Goal: Information Seeking & Learning: Learn about a topic

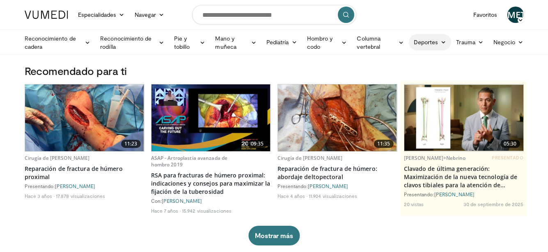
click at [427, 42] on font "Deportes" at bounding box center [426, 42] width 25 height 7
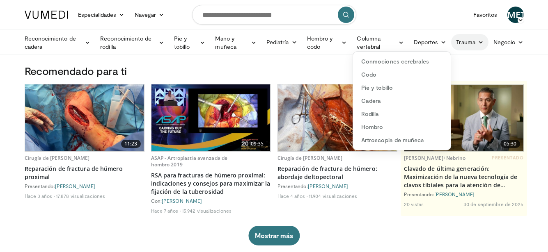
click at [475, 44] on font "Trauma" at bounding box center [465, 42] width 19 height 7
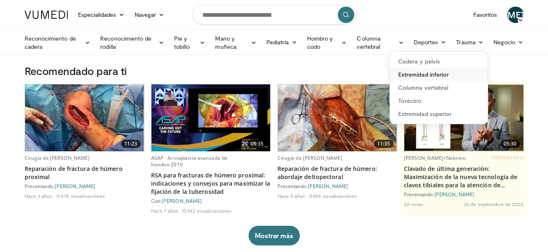
click at [447, 75] on font "Extremidad inferior" at bounding box center [423, 74] width 50 height 7
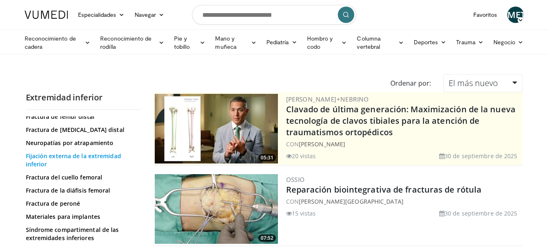
scroll to position [123, 0]
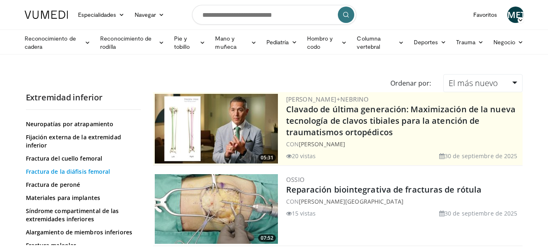
click at [83, 171] on font "Fractura de la diáfisis femoral" at bounding box center [68, 172] width 85 height 8
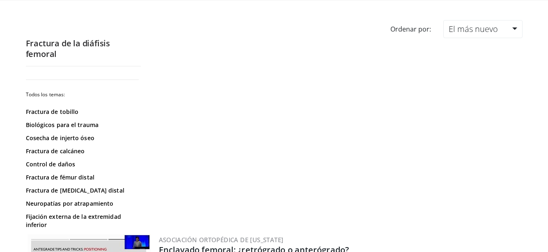
scroll to position [41, 0]
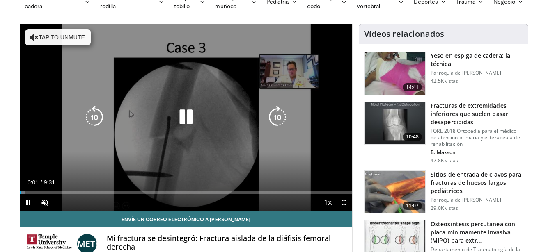
scroll to position [41, 0]
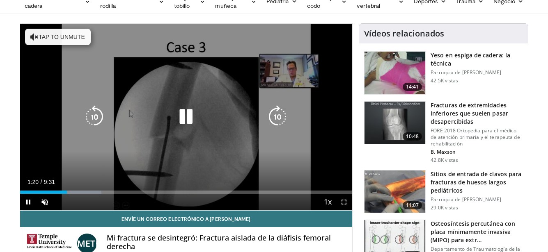
click at [87, 191] on div "10 seconds Tap to unmute" at bounding box center [186, 117] width 332 height 187
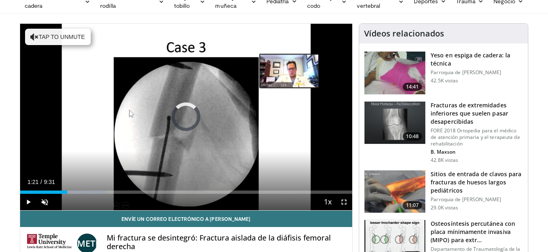
click at [90, 192] on div "Loaded : 26.04% 1:21 2:00" at bounding box center [186, 192] width 332 height 3
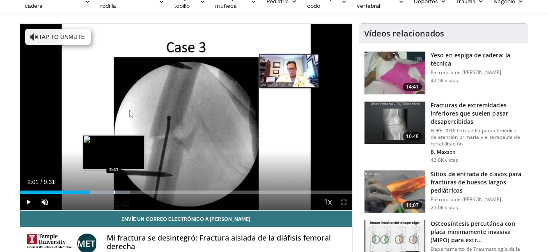
click at [114, 192] on div "Progress Bar" at bounding box center [114, 192] width 1 height 3
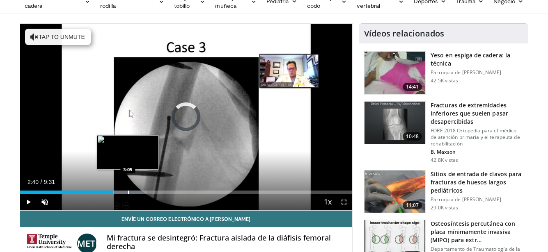
click at [128, 193] on div "Progress Bar" at bounding box center [128, 192] width 1 height 3
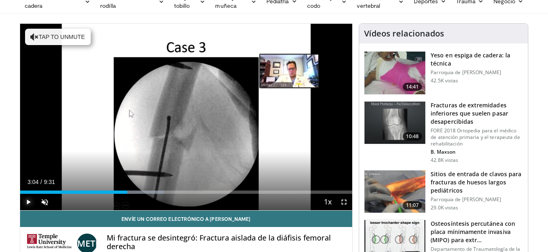
click at [30, 200] on span "Video Player" at bounding box center [28, 202] width 16 height 16
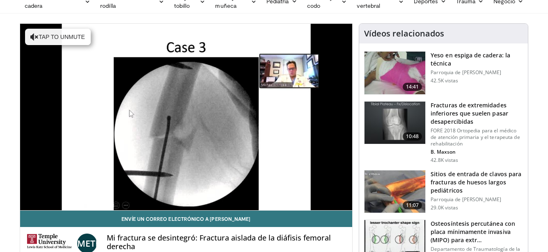
click at [150, 193] on video-js "**********" at bounding box center [186, 117] width 332 height 187
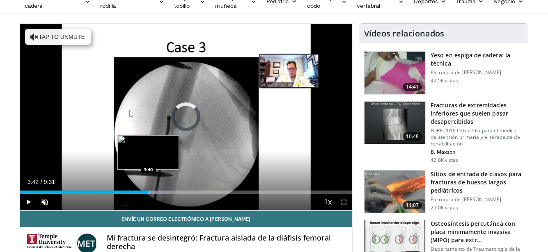
click at [149, 192] on div "Progress Bar" at bounding box center [149, 192] width 1 height 3
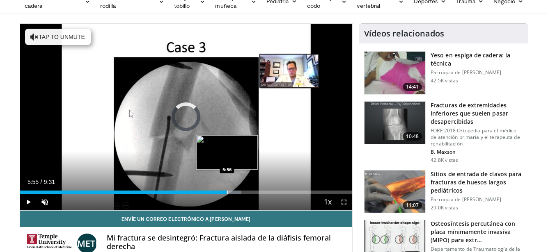
click at [227, 191] on div "Progress Bar" at bounding box center [227, 192] width 1 height 3
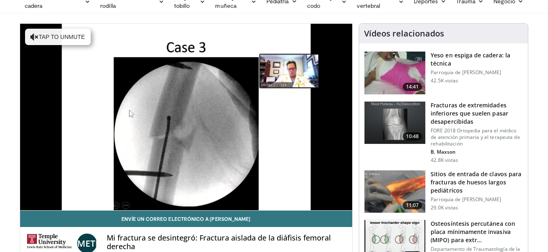
click at [250, 191] on div "10 seconds Tap to unmute" at bounding box center [186, 117] width 332 height 187
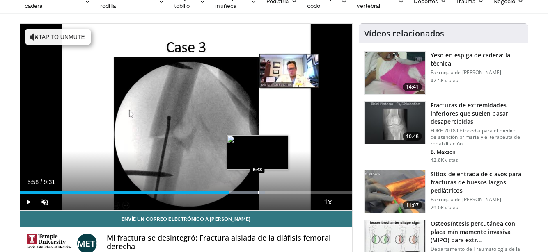
click at [257, 190] on div "Loaded : 73.62% 5:58 6:48" at bounding box center [186, 190] width 332 height 8
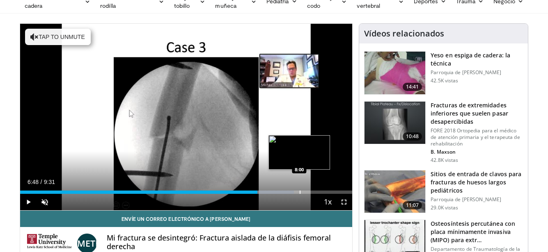
click at [300, 192] on div "Progress Bar" at bounding box center [300, 192] width 1 height 3
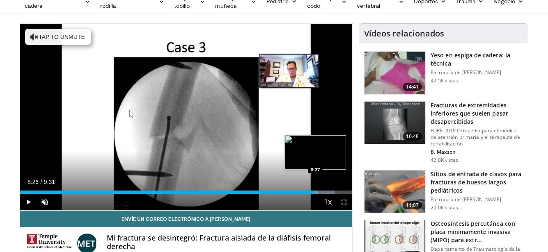
click at [316, 192] on div "Progress Bar" at bounding box center [316, 192] width 1 height 3
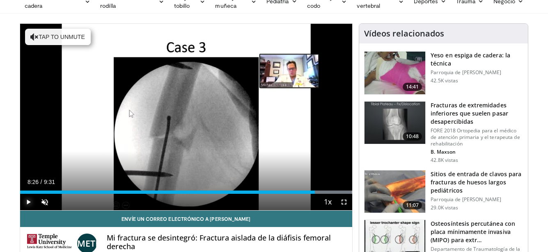
click at [26, 203] on span "Video Player" at bounding box center [28, 202] width 16 height 16
